Goal: Information Seeking & Learning: Learn about a topic

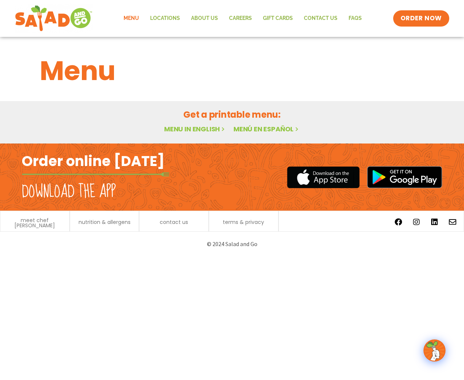
click at [191, 129] on link "Menu in English" at bounding box center [195, 128] width 62 height 9
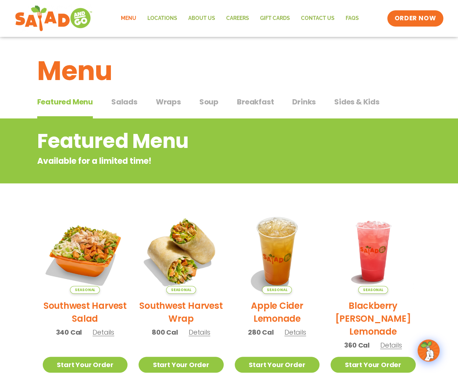
click at [102, 333] on span "Details" at bounding box center [104, 331] width 22 height 9
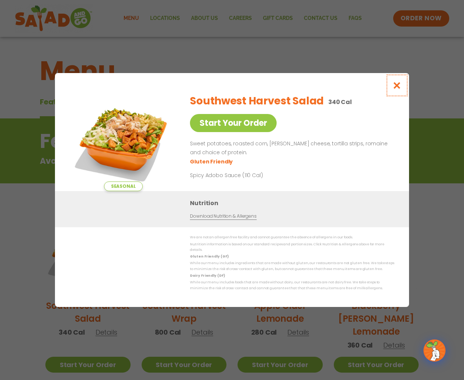
click at [398, 88] on icon "Close modal" at bounding box center [396, 86] width 9 height 8
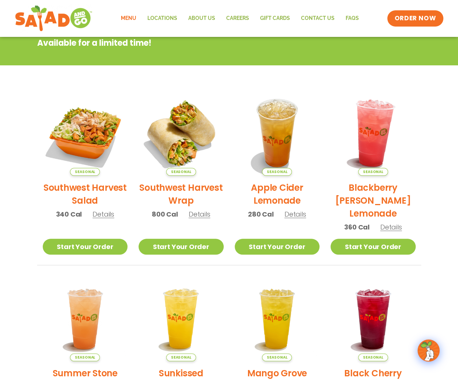
scroll to position [118, 0]
click at [296, 215] on span "Details" at bounding box center [296, 213] width 22 height 9
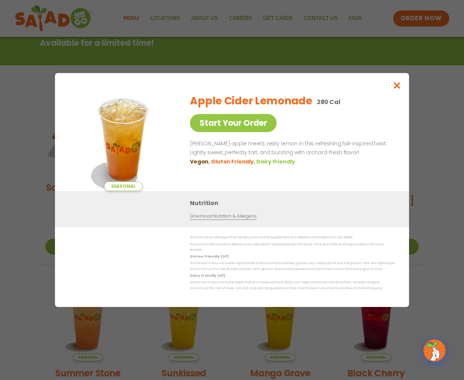
click at [218, 220] on link "Download Nutrition & Allergens" at bounding box center [223, 216] width 66 height 7
click at [396, 88] on icon "Close modal" at bounding box center [396, 86] width 9 height 8
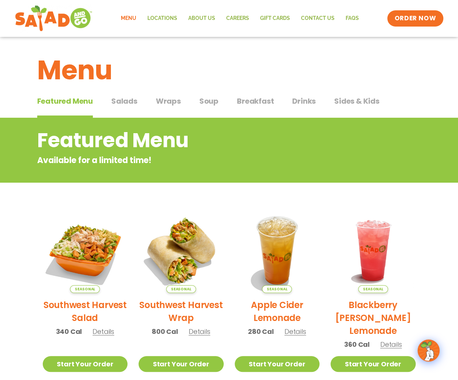
scroll to position [0, 0]
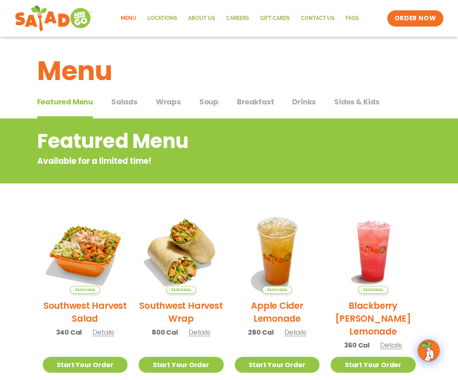
click at [125, 102] on span "Salads" at bounding box center [124, 101] width 26 height 11
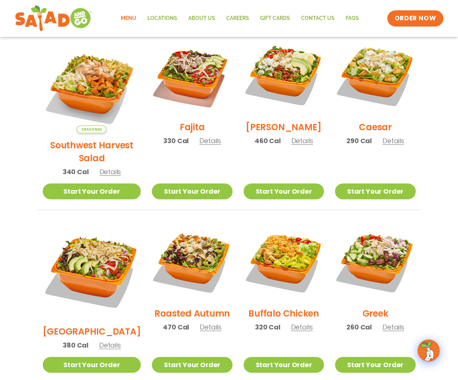
scroll to position [176, 0]
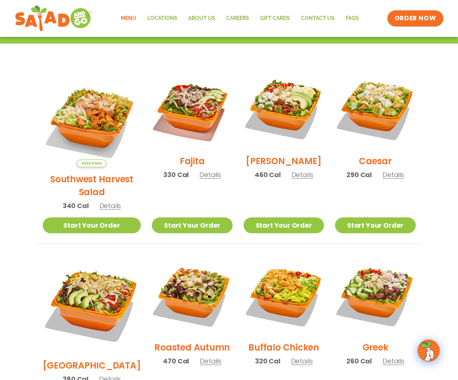
click at [293, 179] on span "Details" at bounding box center [302, 174] width 22 height 9
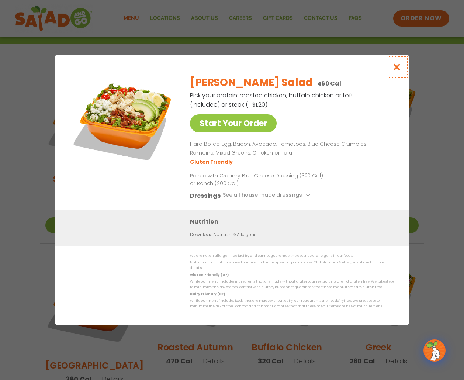
click at [400, 69] on icon "Close modal" at bounding box center [396, 67] width 9 height 8
